Goal: Transaction & Acquisition: Purchase product/service

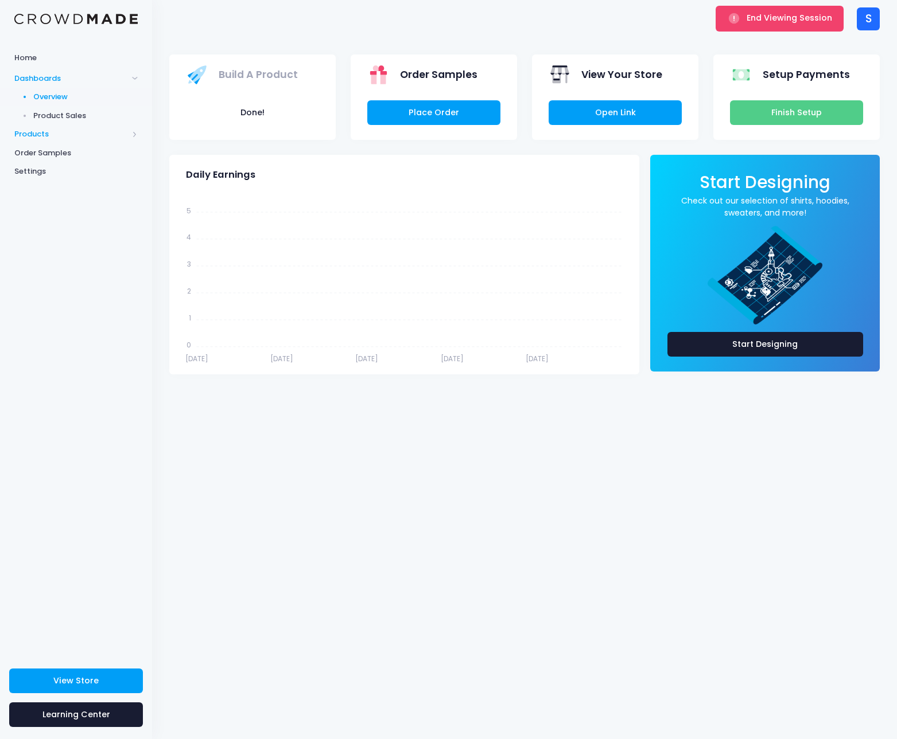
click at [27, 127] on span "Products" at bounding box center [76, 134] width 152 height 19
click at [67, 110] on span "Product Builder" at bounding box center [85, 115] width 105 height 11
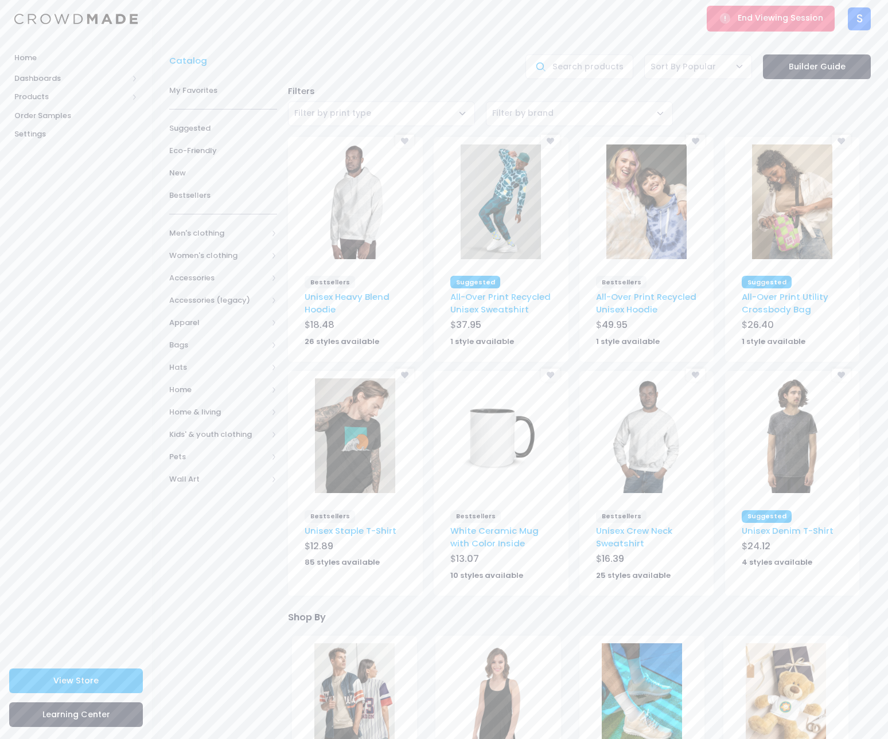
click at [357, 434] on img at bounding box center [355, 436] width 80 height 115
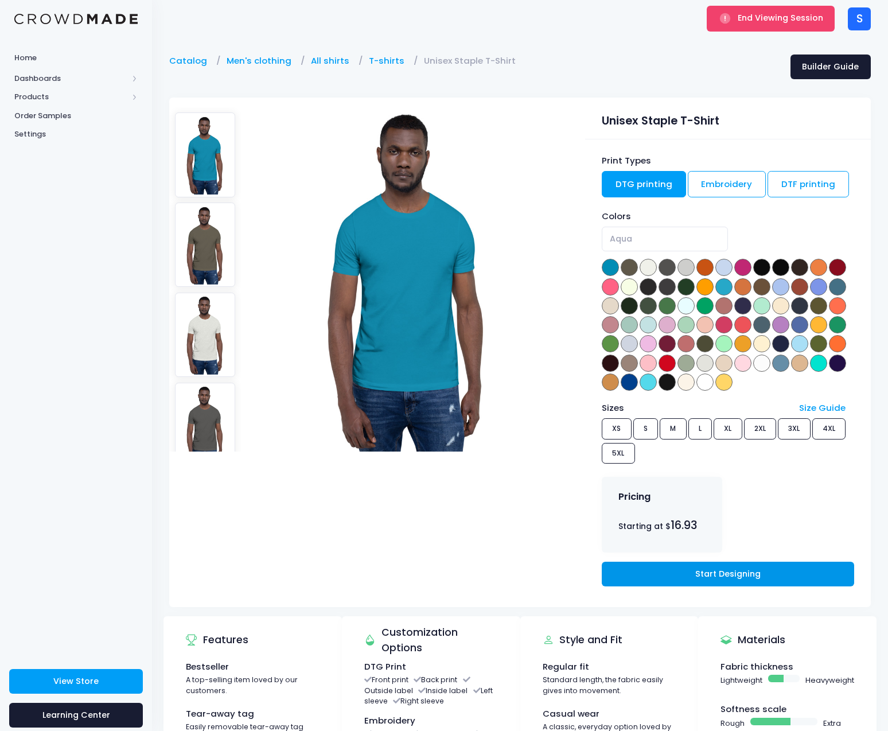
click at [764, 576] on link "Start Designing" at bounding box center [728, 574] width 252 height 25
click at [776, 15] on span "End Viewing Session" at bounding box center [780, 17] width 85 height 11
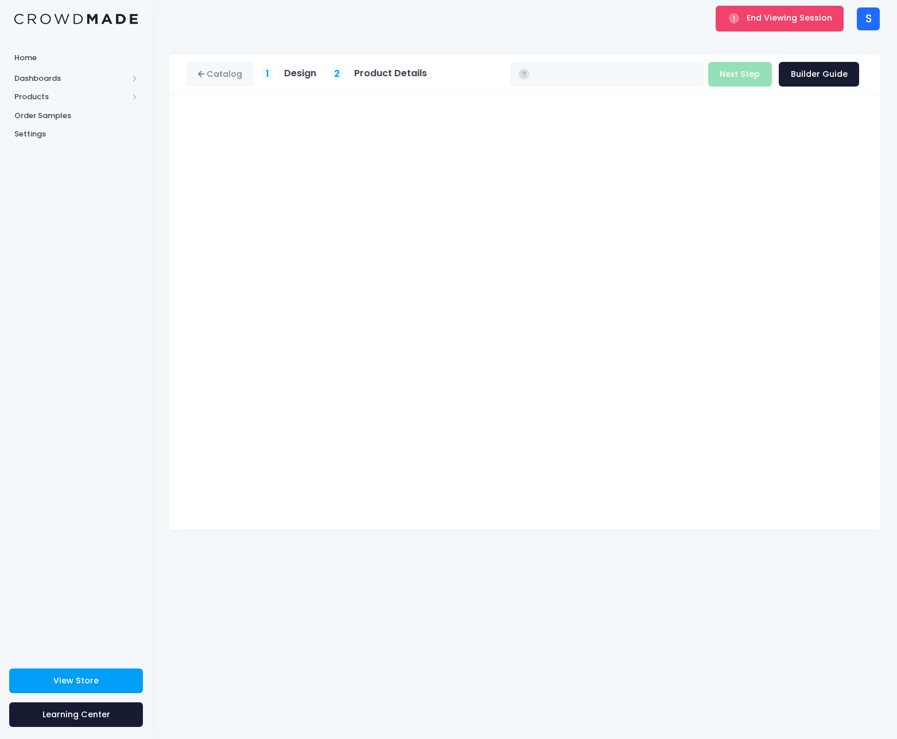
type input "$16.93 - $22.73"
click at [754, 18] on span "End Viewing Session" at bounding box center [788, 17] width 85 height 11
